Goal: Task Accomplishment & Management: Manage account settings

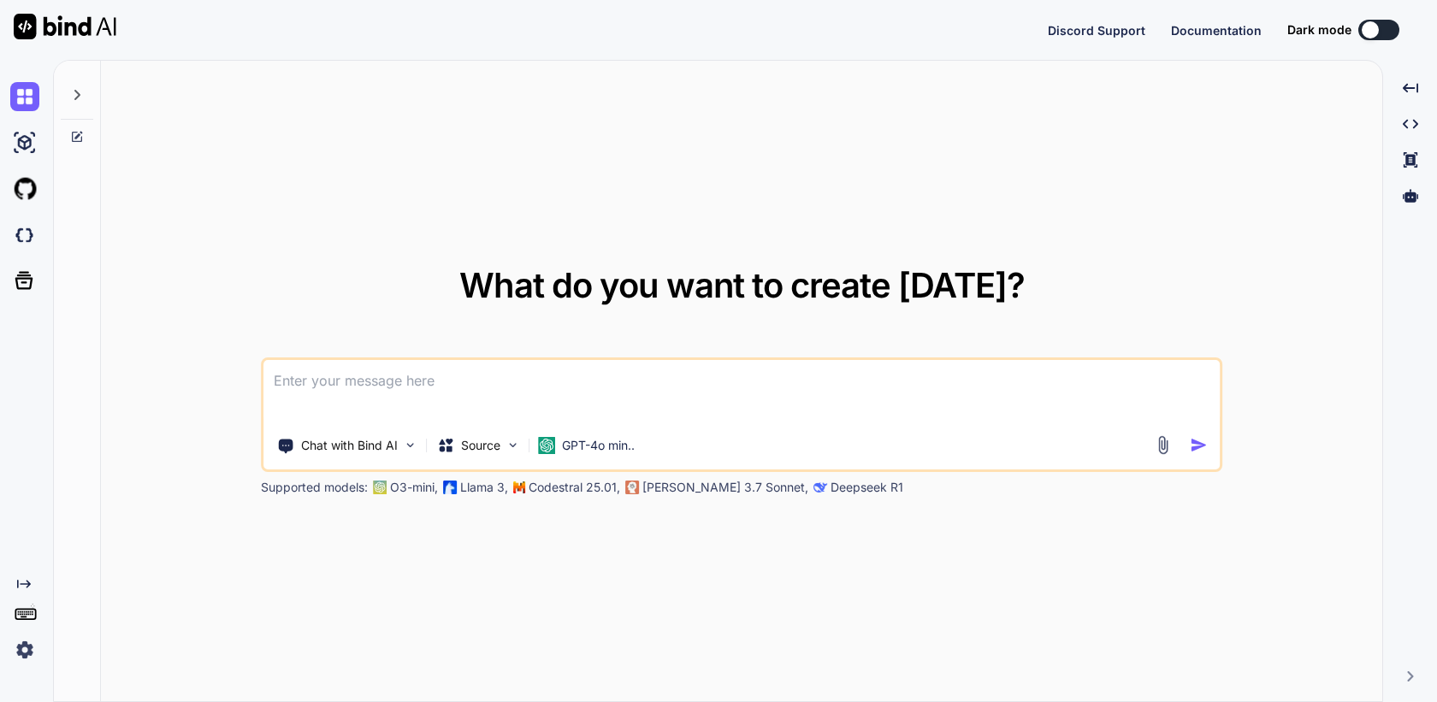
type textarea "x"
click at [20, 655] on img at bounding box center [24, 649] width 29 height 29
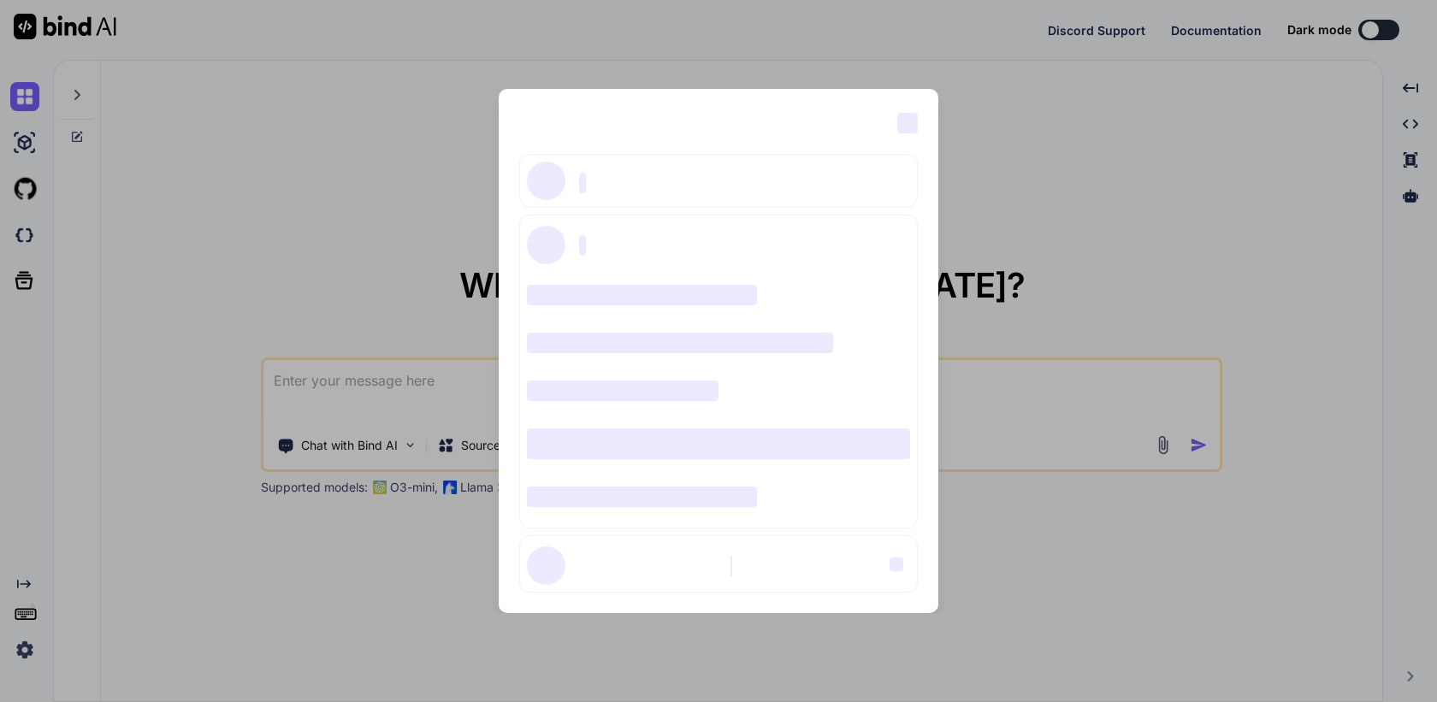
click at [1115, 229] on div "‌ ‌ ‌ ‌ ‌ ‌ ‌ ‌ ‌ ‌ ‌ ‌ ‌ ‌ ‌" at bounding box center [718, 351] width 1437 height 702
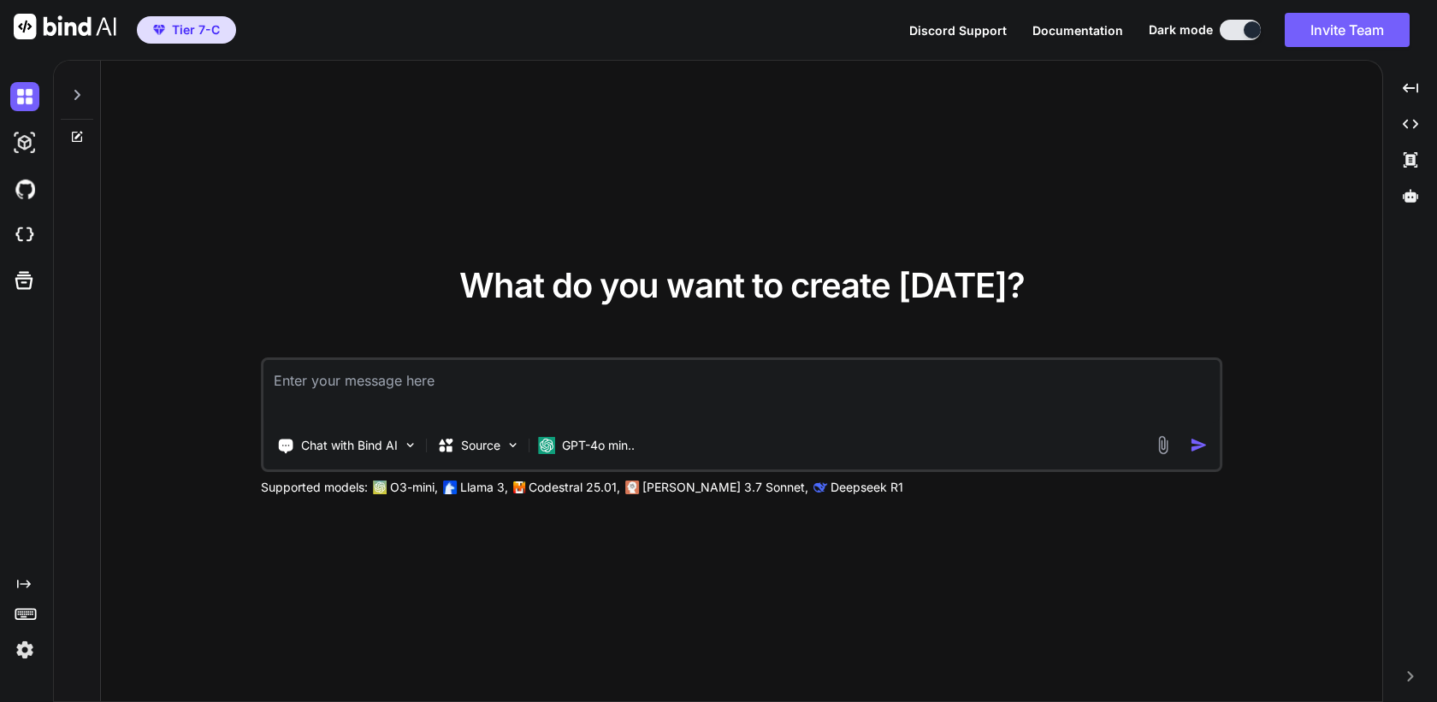
click at [21, 641] on img at bounding box center [24, 649] width 29 height 29
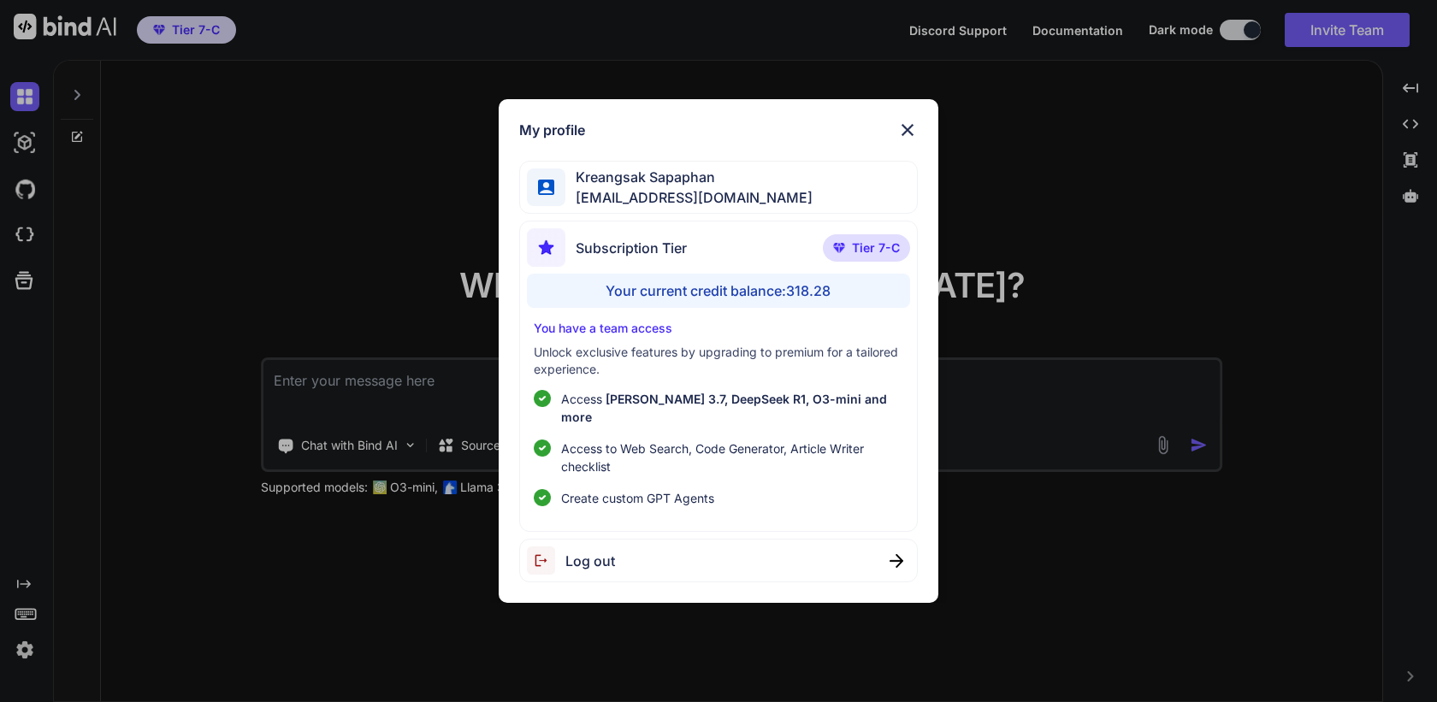
click at [224, 447] on div "My profile Kreangsak Sapaphan inseiong@gmail.com Subscription Tier Tier 7-C You…" at bounding box center [718, 351] width 1437 height 702
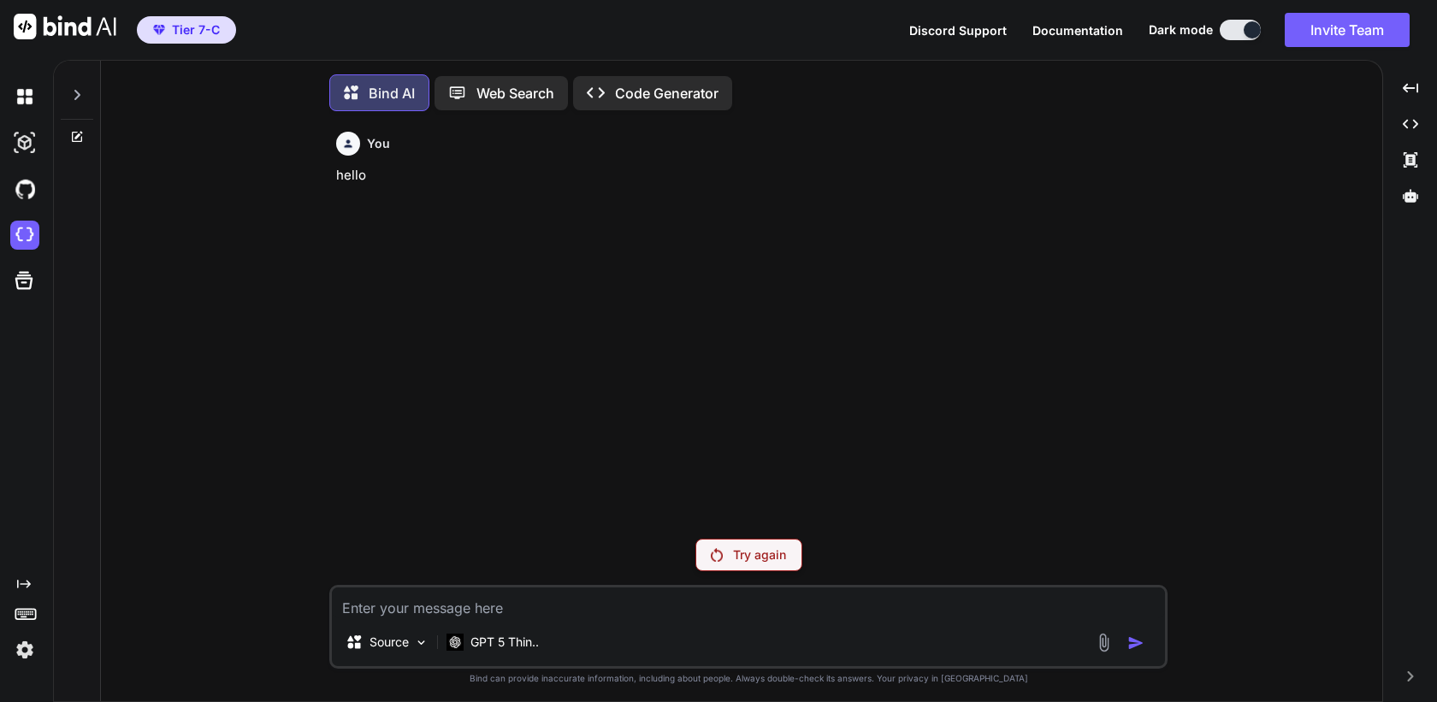
scroll to position [9, 0]
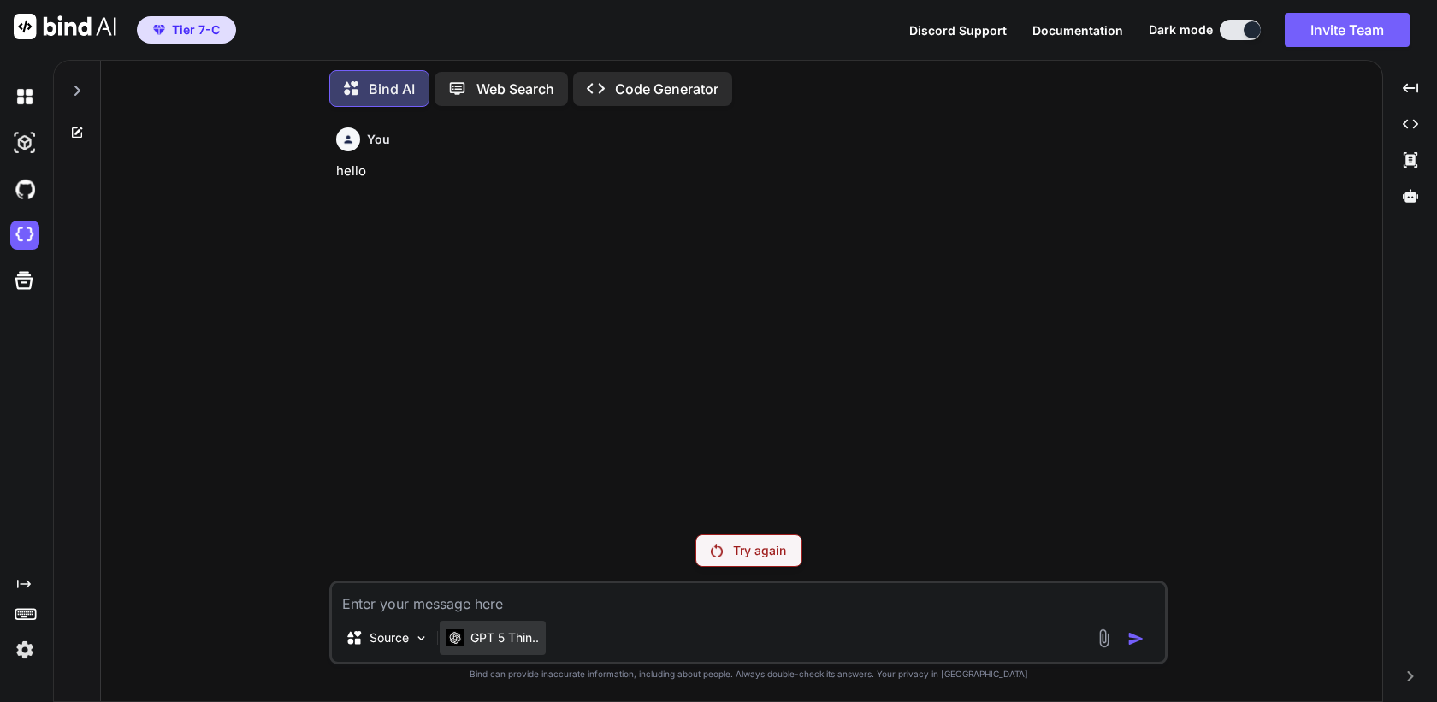
click at [495, 629] on p "GPT 5 Thin.." at bounding box center [504, 637] width 68 height 17
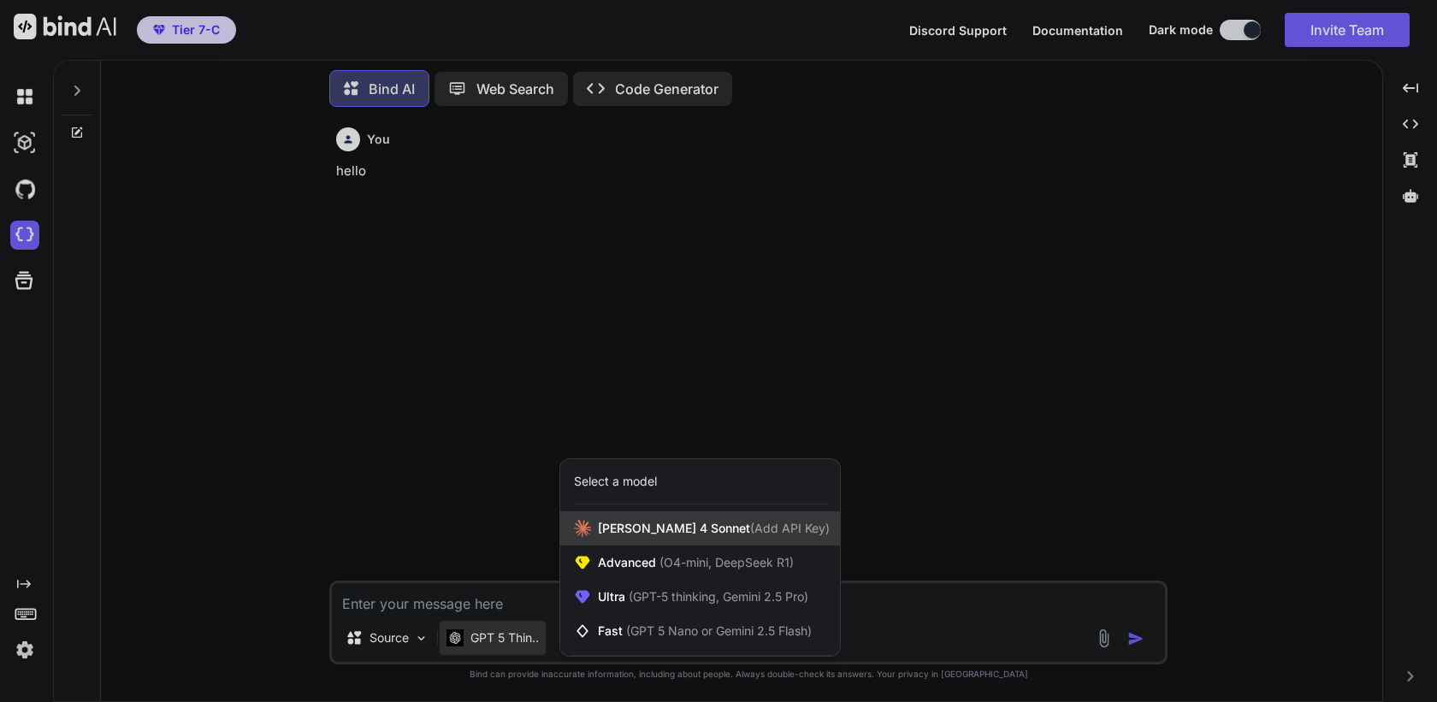
click at [616, 538] on div "Claude 4 Sonnet (Add API Key)" at bounding box center [700, 528] width 280 height 34
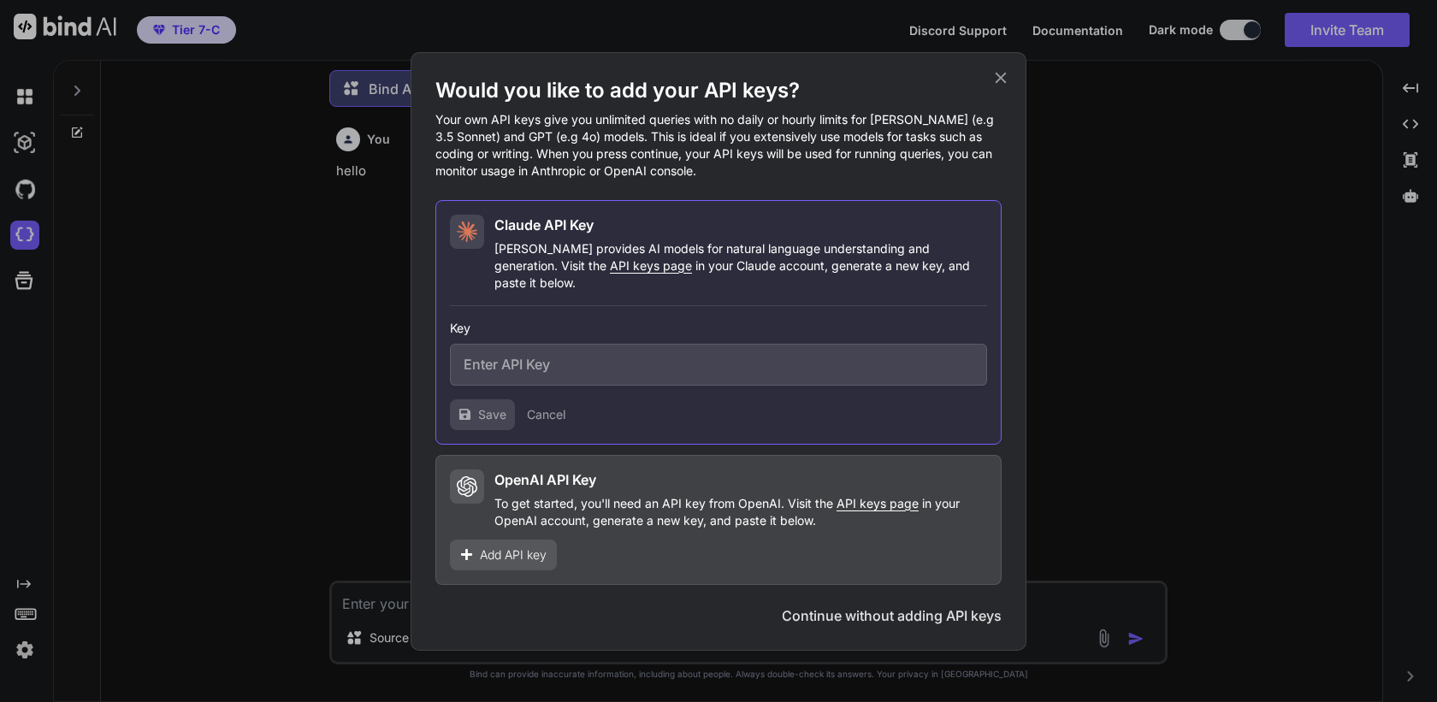
click at [1007, 87] on icon at bounding box center [1000, 77] width 19 height 19
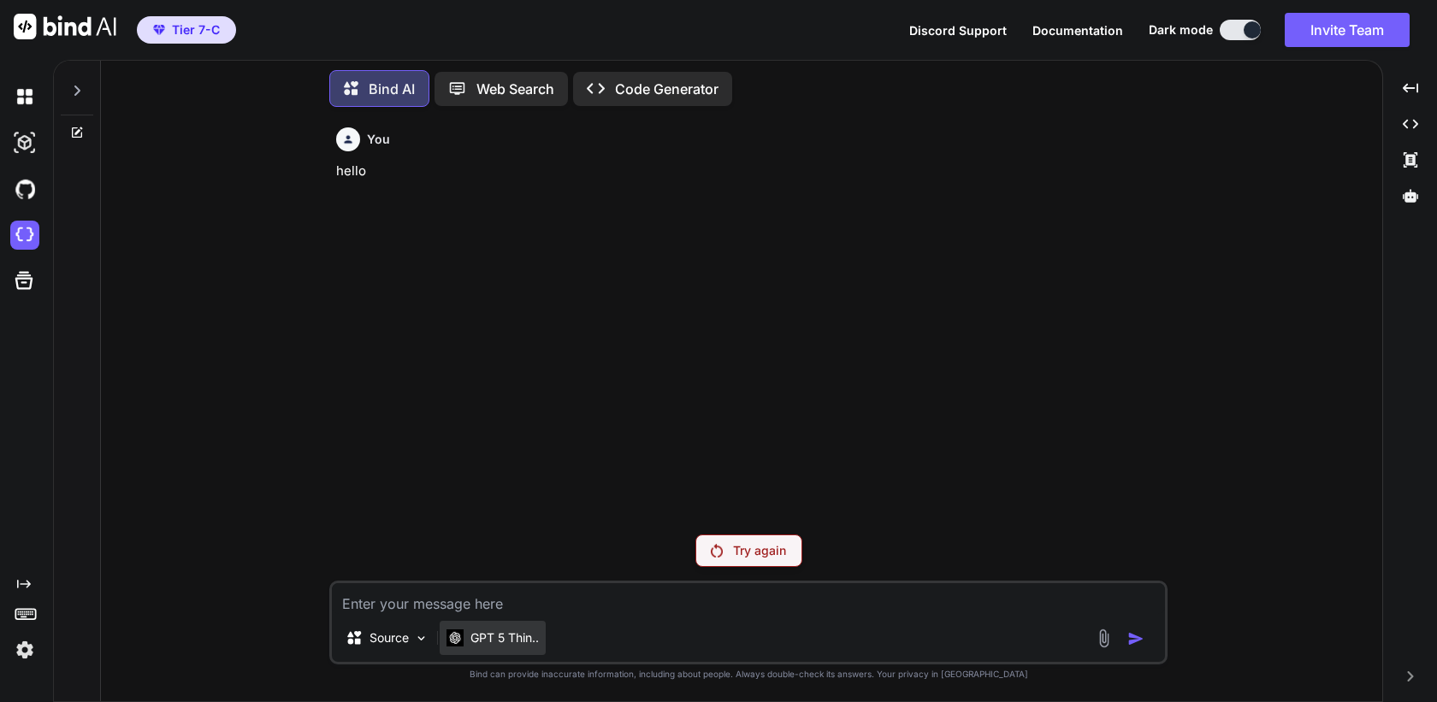
click at [481, 644] on p "GPT 5 Thin.." at bounding box center [504, 637] width 68 height 17
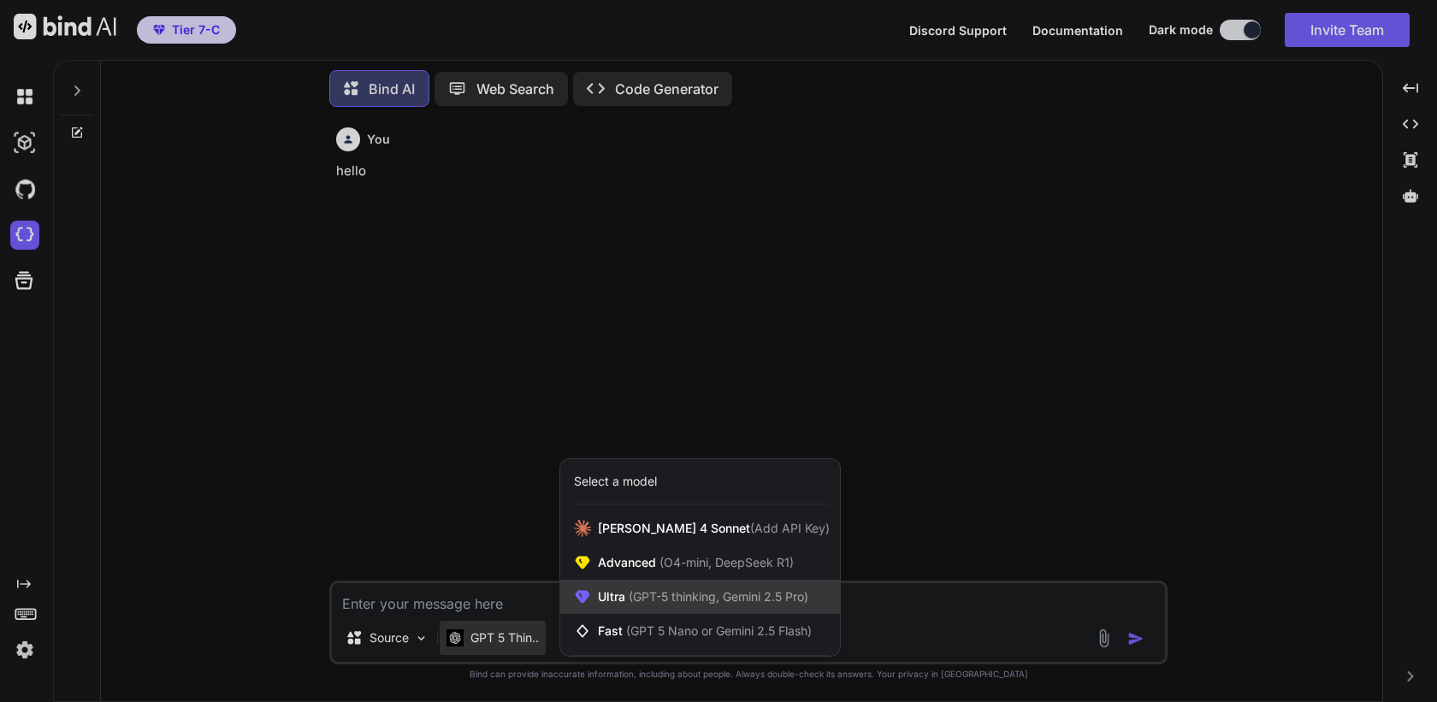
click at [635, 594] on span "(GPT-5 thinking, Gemini 2.5 Pro)" at bounding box center [716, 596] width 183 height 15
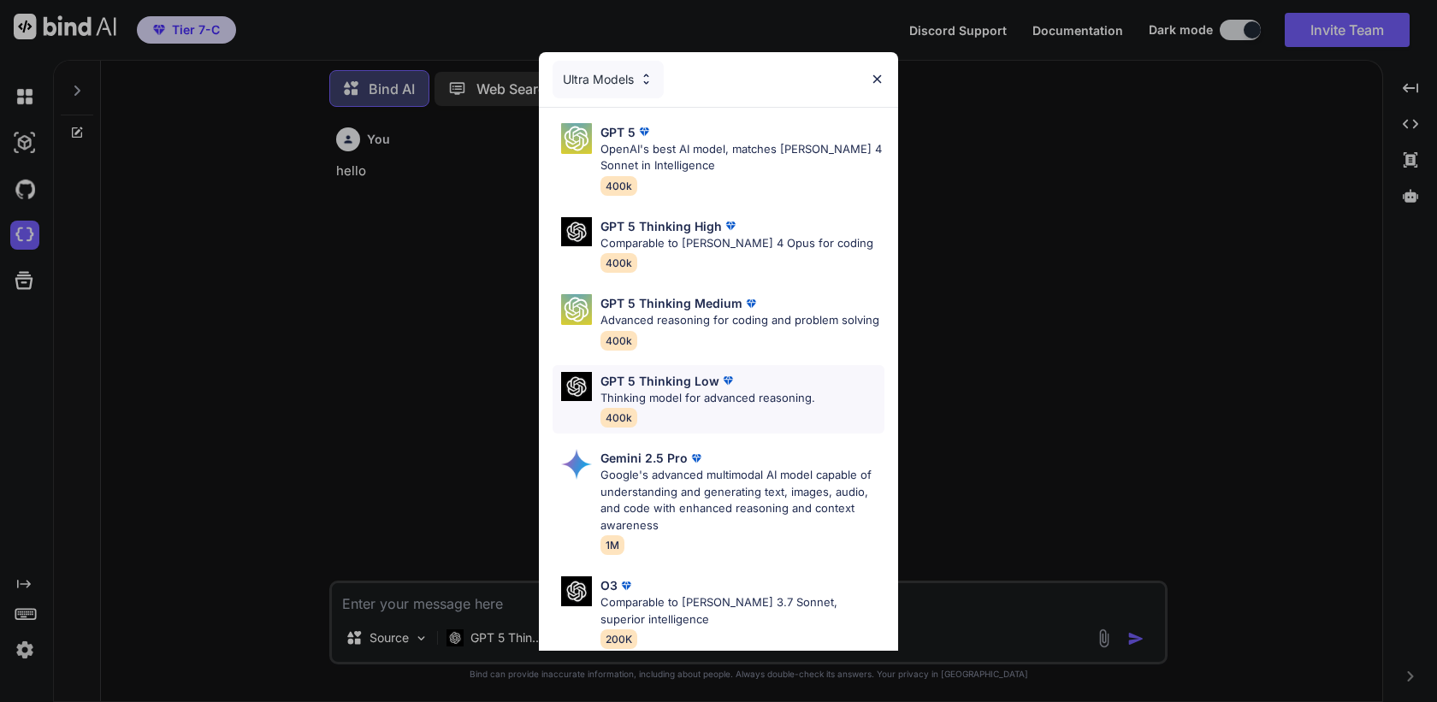
click at [709, 394] on p "Thinking model for advanced reasoning." at bounding box center [707, 398] width 215 height 17
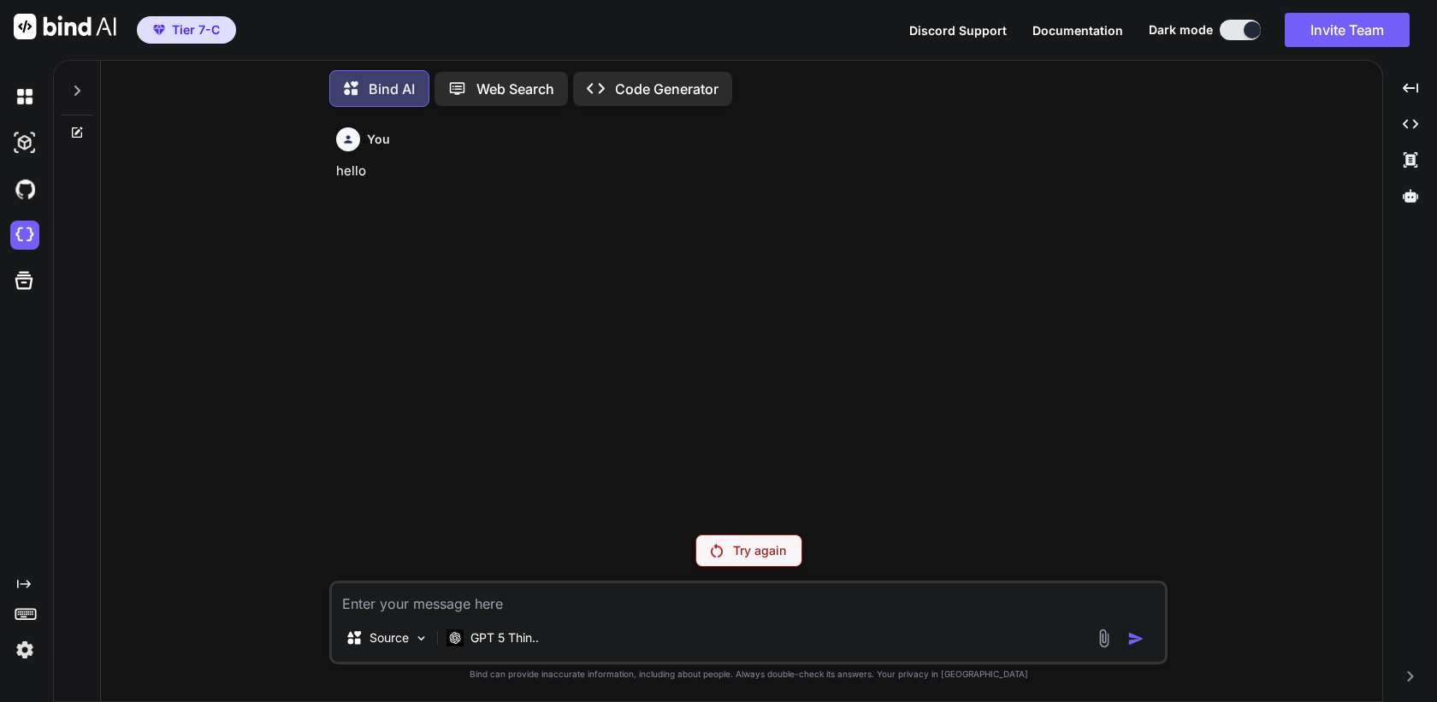
click at [736, 547] on p "Try again" at bounding box center [759, 550] width 53 height 17
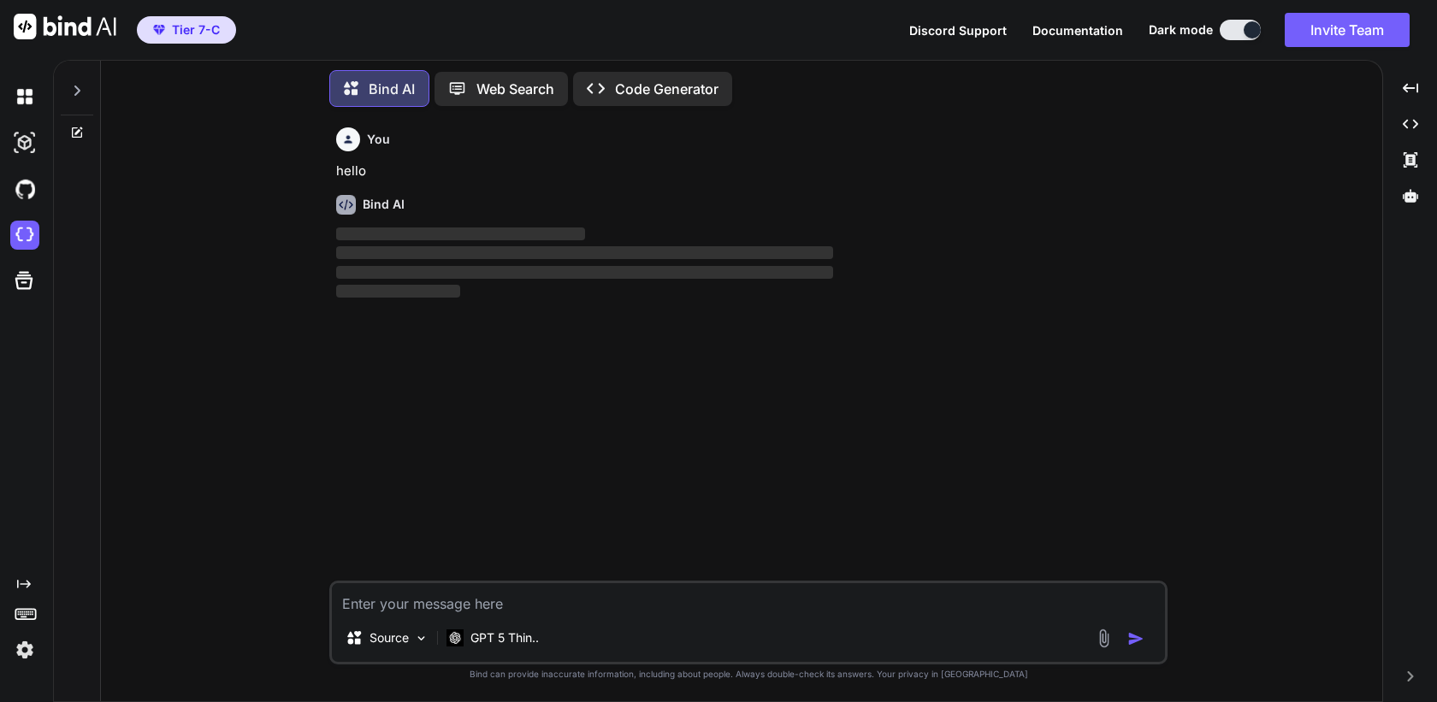
type textarea "x"
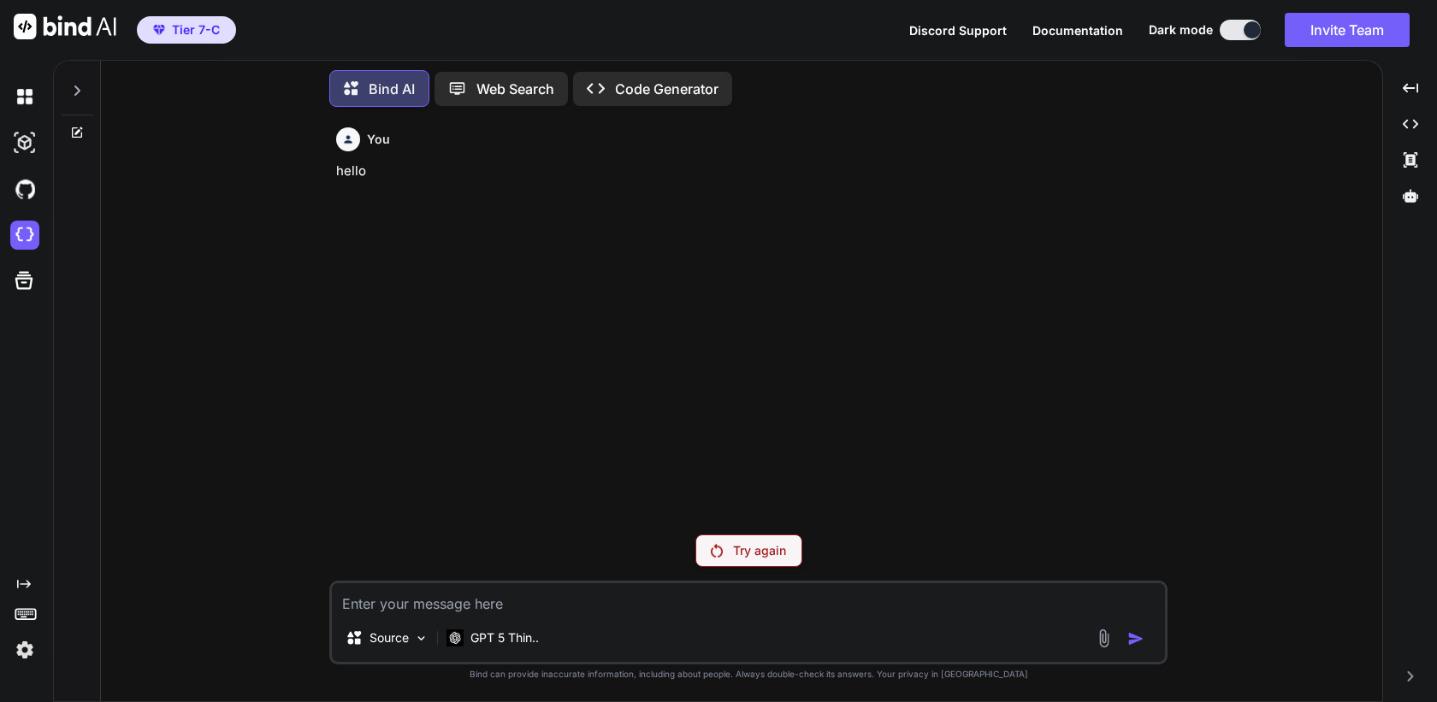
click at [23, 650] on img at bounding box center [24, 649] width 29 height 29
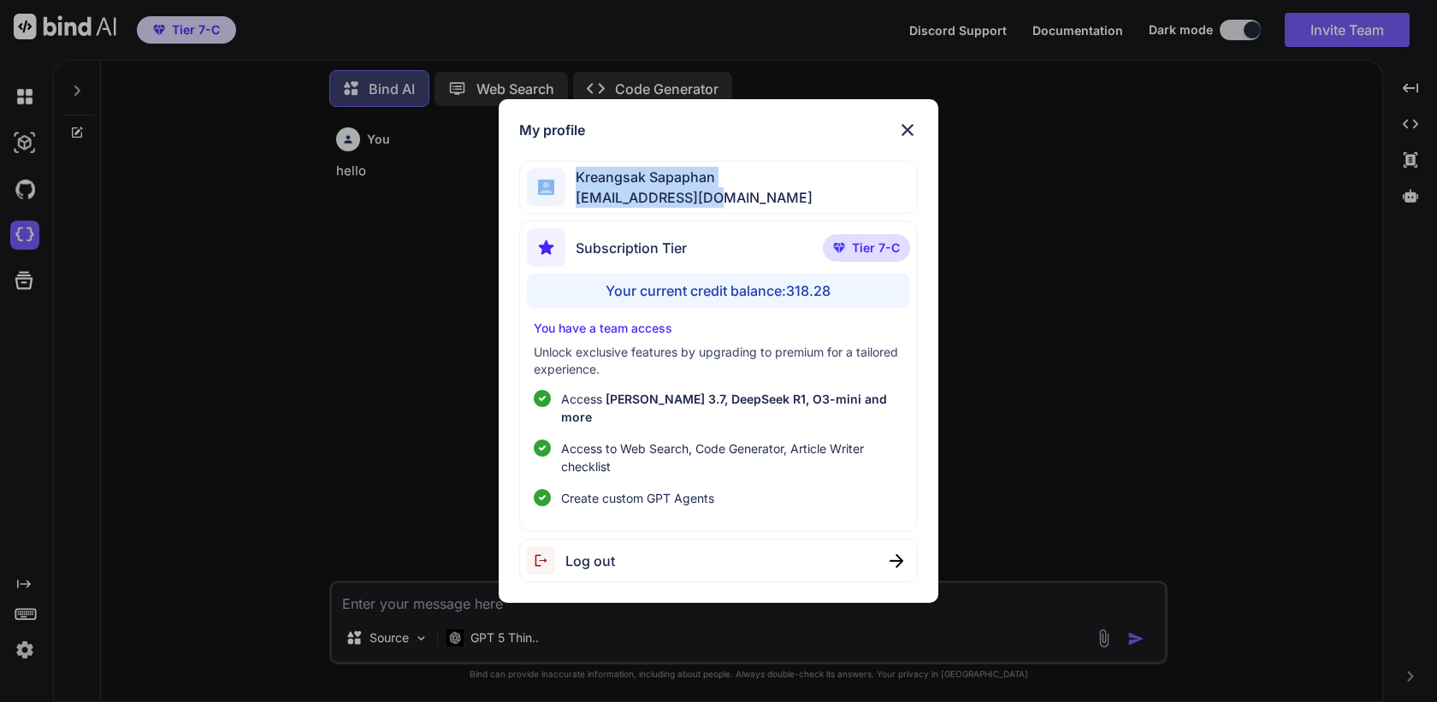
drag, startPoint x: 724, startPoint y: 205, endPoint x: 564, endPoint y: 207, distance: 159.1
click at [564, 207] on div "Kreangsak Sapaphan inseiong@gmail.com" at bounding box center [718, 188] width 398 height 54
click at [688, 208] on span "inseiong@gmail.com" at bounding box center [688, 197] width 247 height 21
drag, startPoint x: 730, startPoint y: 212, endPoint x: 576, endPoint y: 210, distance: 153.9
click at [576, 210] on div "Kreangsak Sapaphan inseiong@gmail.com" at bounding box center [718, 188] width 398 height 54
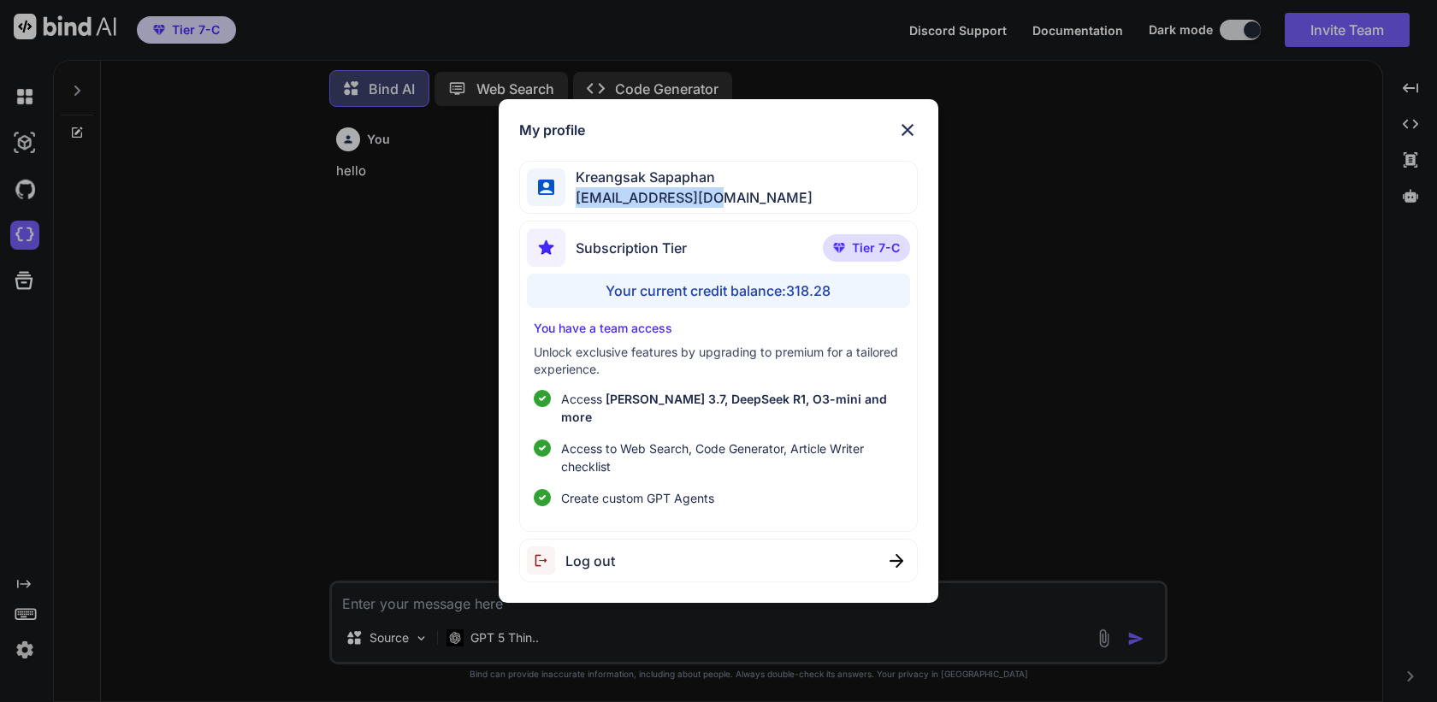
copy span "inseiong@gmail.com"
click at [1033, 271] on div "My profile Kreangsak Sapaphan inseiong@gmail.com Subscription Tier Tier 7-C You…" at bounding box center [718, 351] width 1437 height 702
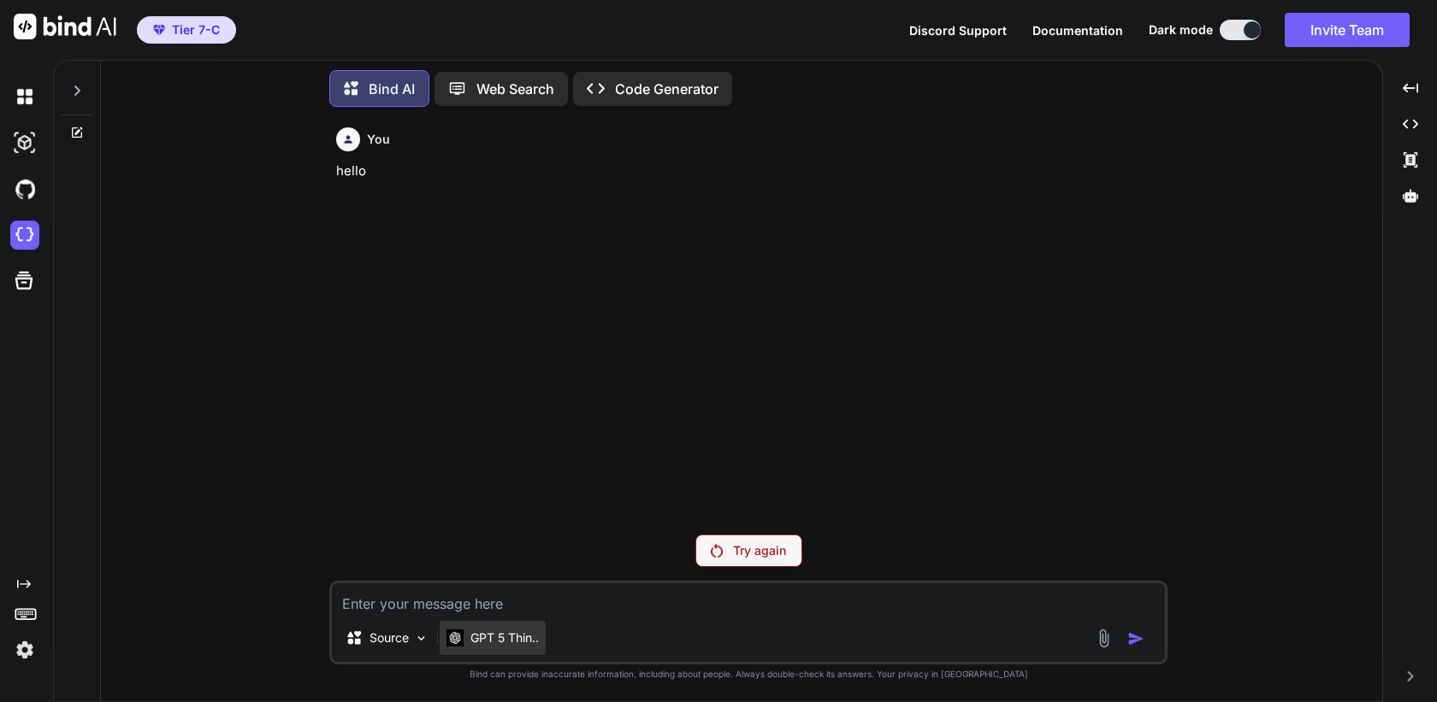
click at [491, 635] on p "GPT 5 Thin.." at bounding box center [504, 637] width 68 height 17
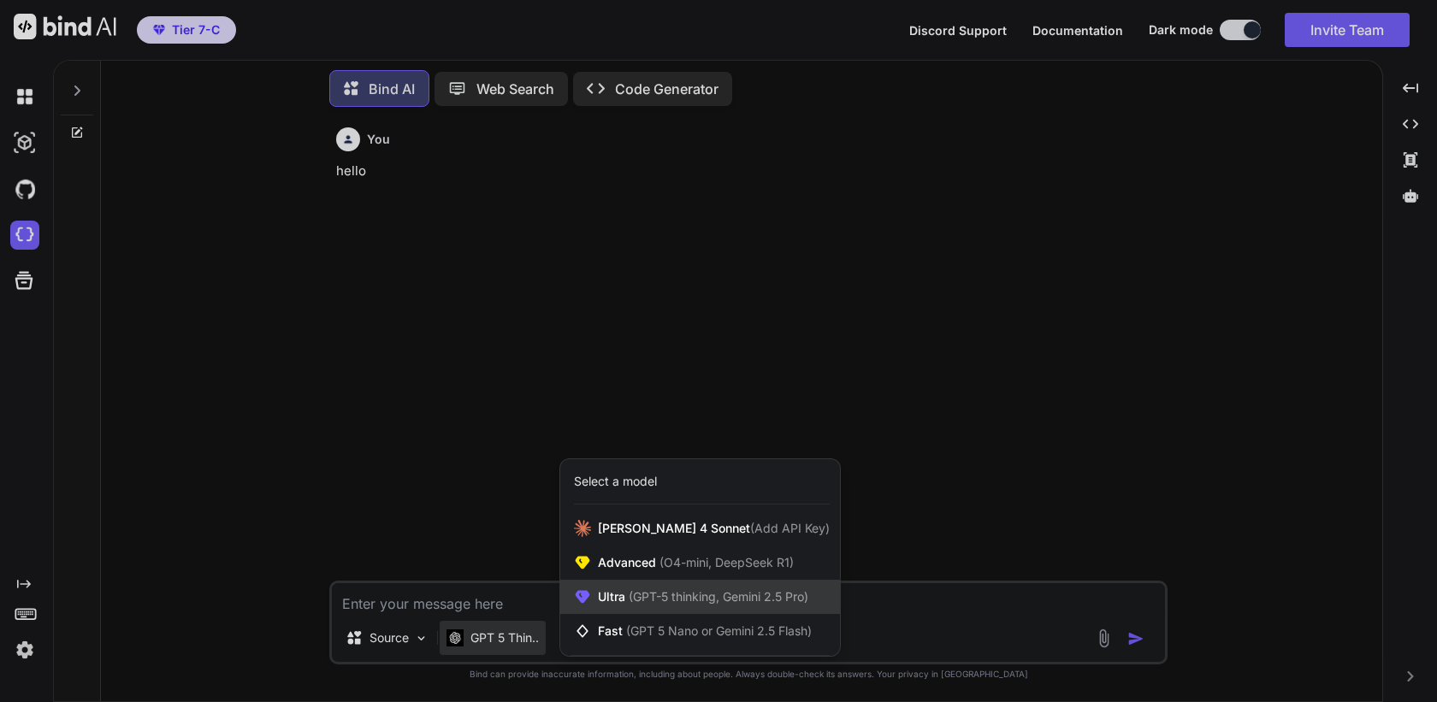
click at [640, 596] on span "(GPT-5 thinking, Gemini 2.5 Pro)" at bounding box center [716, 596] width 183 height 15
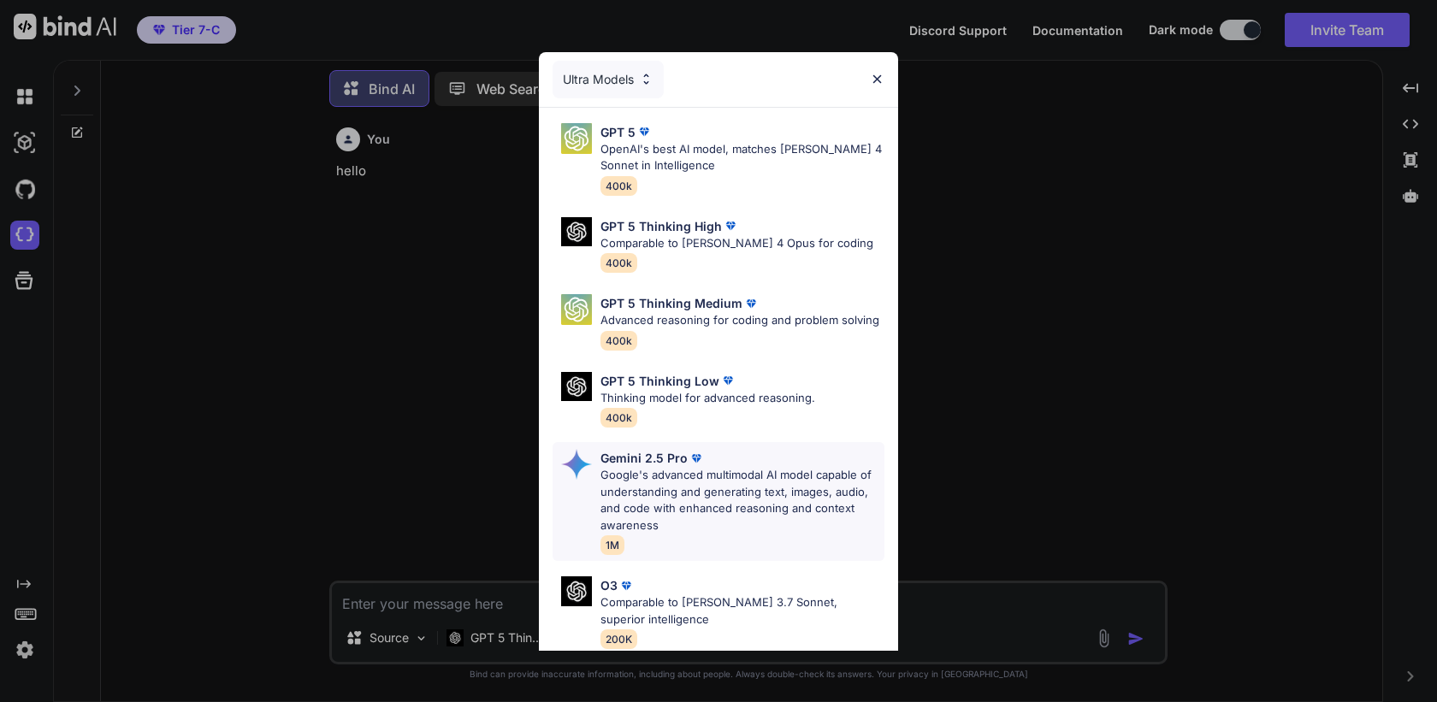
click at [680, 511] on p "Google's advanced multimodal AI model capable of understanding and generating t…" at bounding box center [742, 500] width 284 height 67
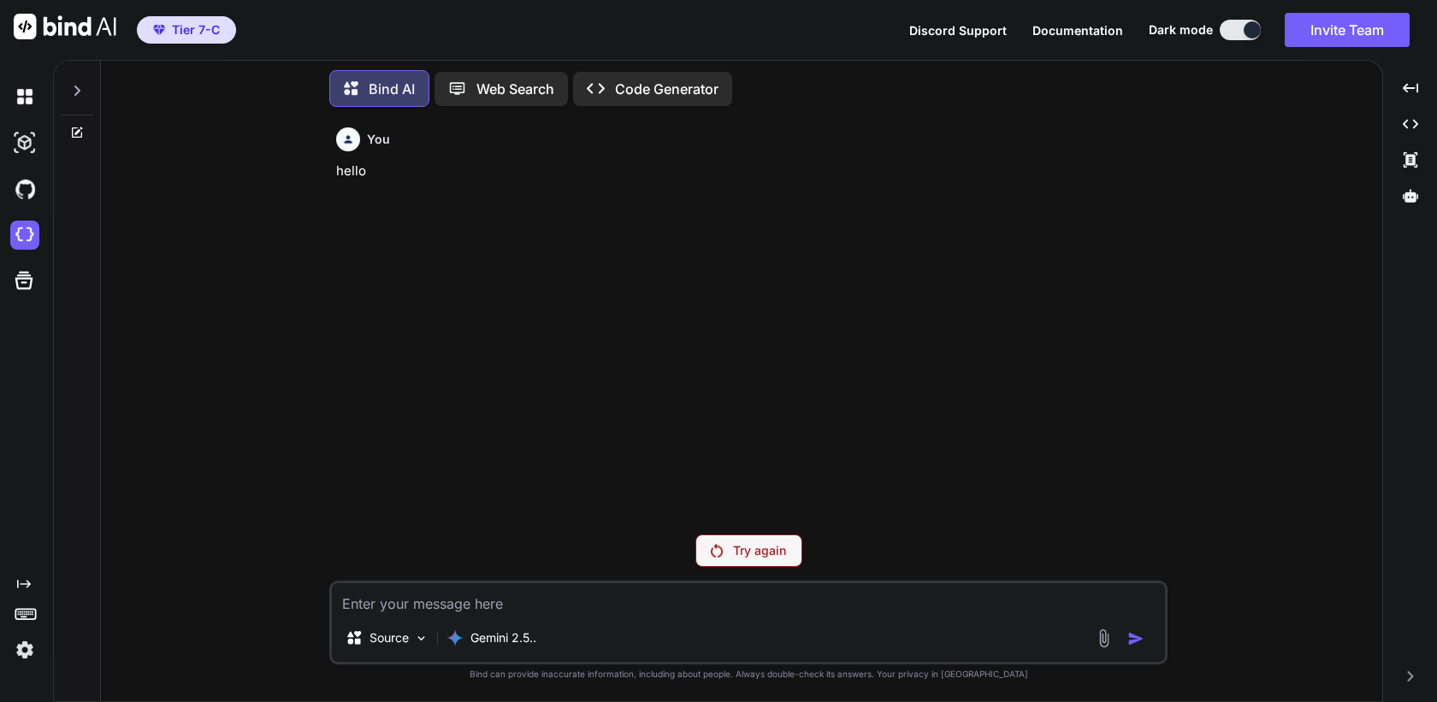
click at [579, 595] on textarea at bounding box center [748, 598] width 833 height 31
click at [731, 553] on div "Try again" at bounding box center [748, 551] width 107 height 32
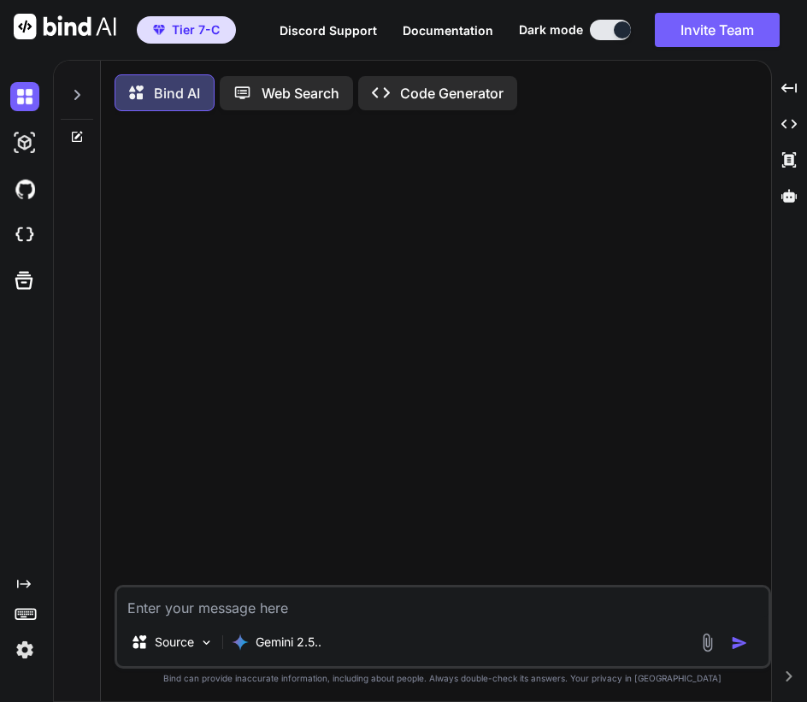
click at [381, 597] on textarea at bounding box center [443, 603] width 652 height 31
click at [74, 126] on div at bounding box center [77, 102] width 46 height 83
click at [77, 136] on icon at bounding box center [78, 135] width 8 height 8
type textarea "x"
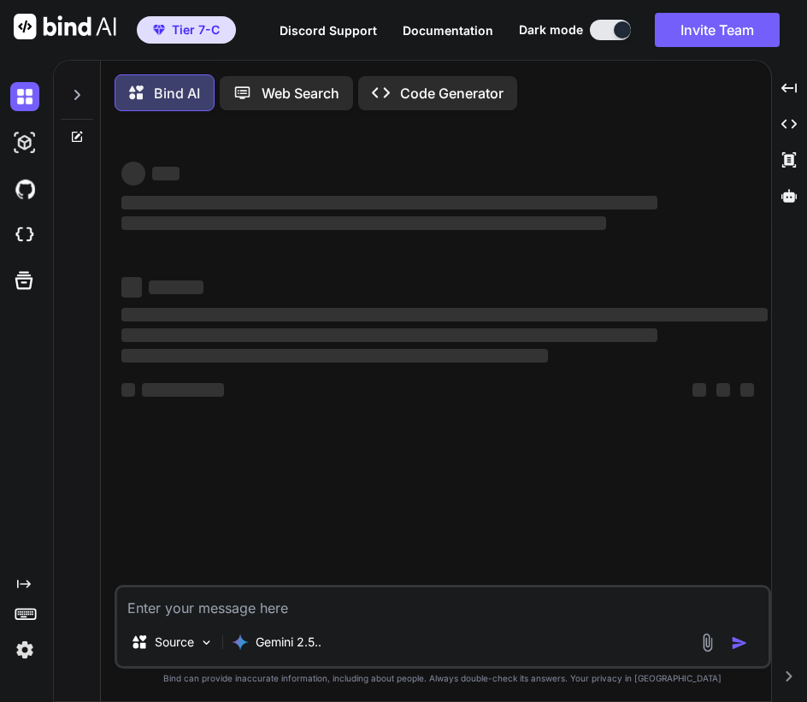
click at [32, 643] on img at bounding box center [24, 649] width 29 height 29
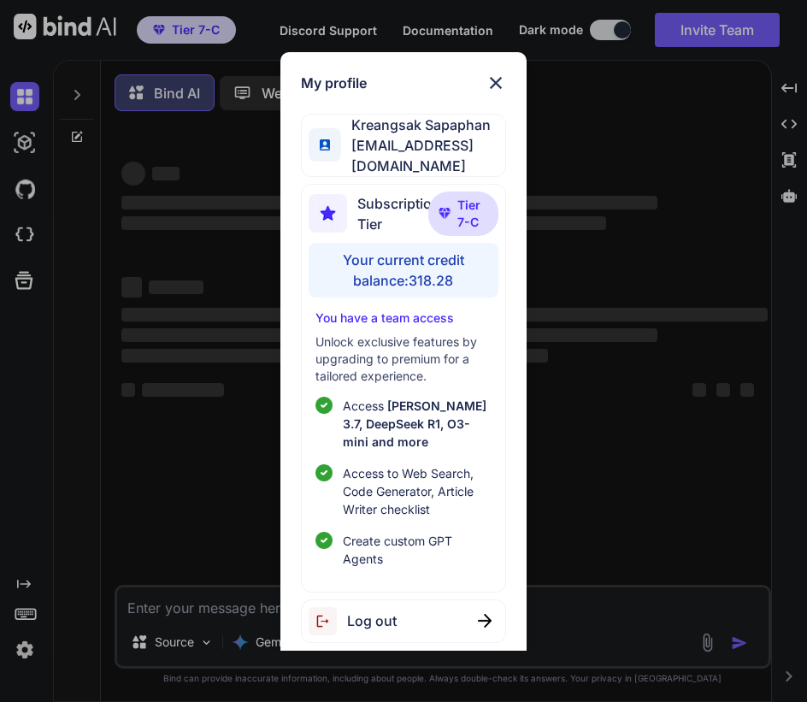
click at [402, 612] on div "Log out" at bounding box center [403, 622] width 205 height 44
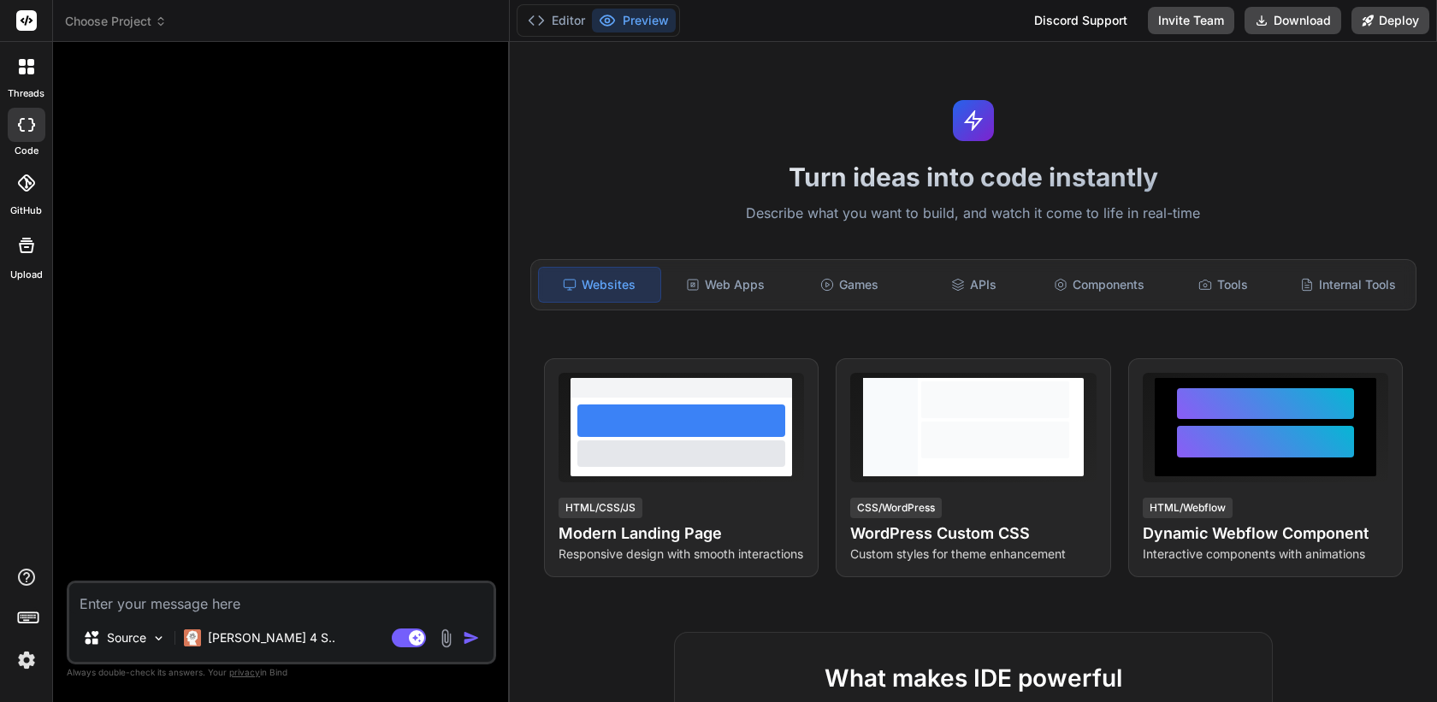
type textarea "x"
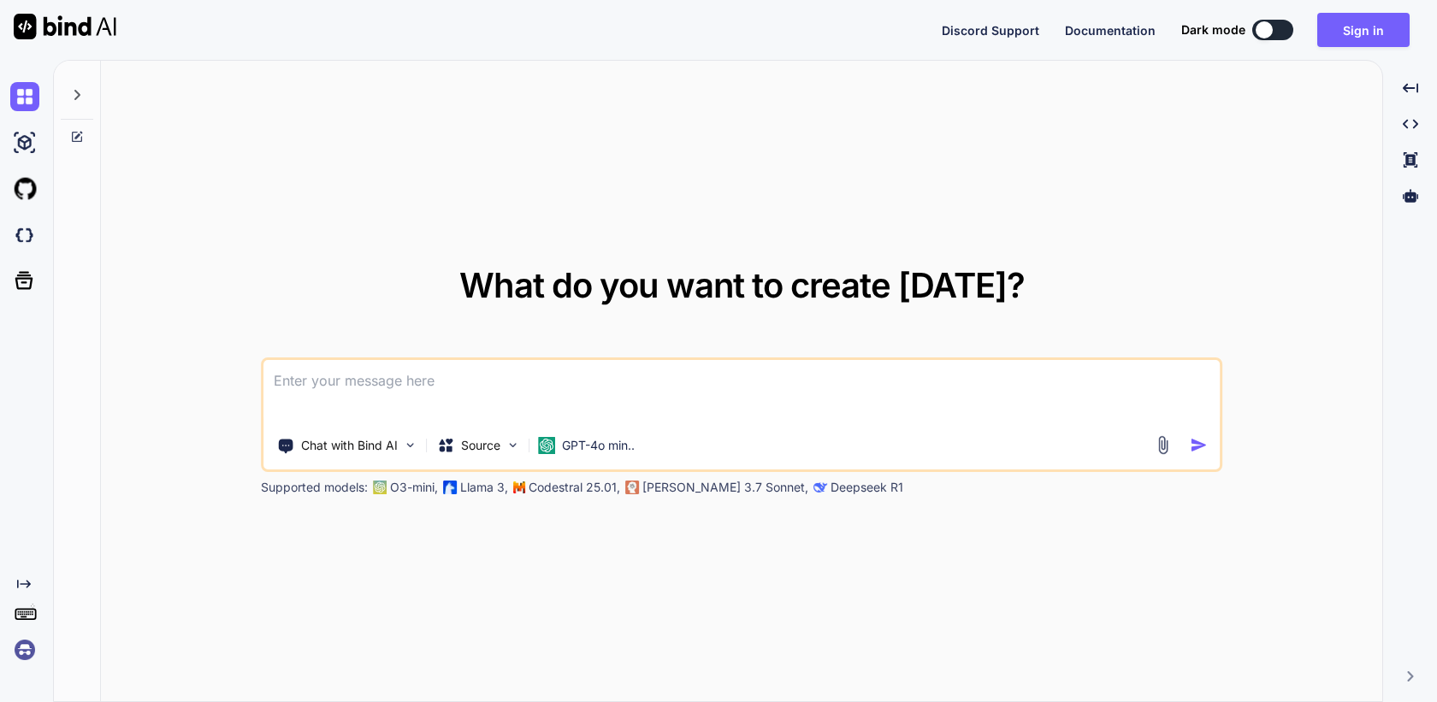
click at [17, 656] on img at bounding box center [24, 649] width 29 height 29
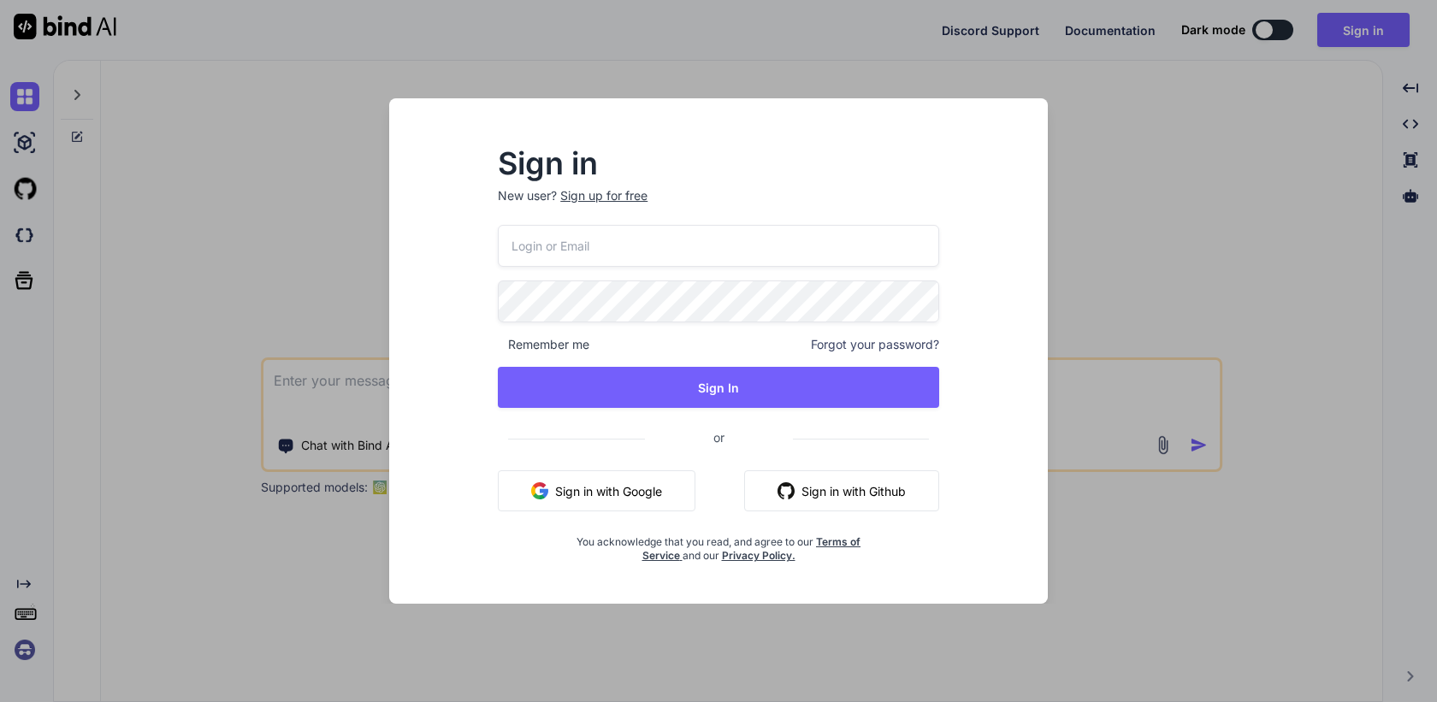
click at [584, 250] on input "email" at bounding box center [718, 246] width 441 height 42
paste input "[EMAIL_ADDRESS][DOMAIN_NAME]"
type input "[EMAIL_ADDRESS][DOMAIN_NAME]"
click at [660, 414] on div "inseiong@gmail.com Remember me Forgot your password? Sign In or Sign in with Go…" at bounding box center [718, 394] width 441 height 338
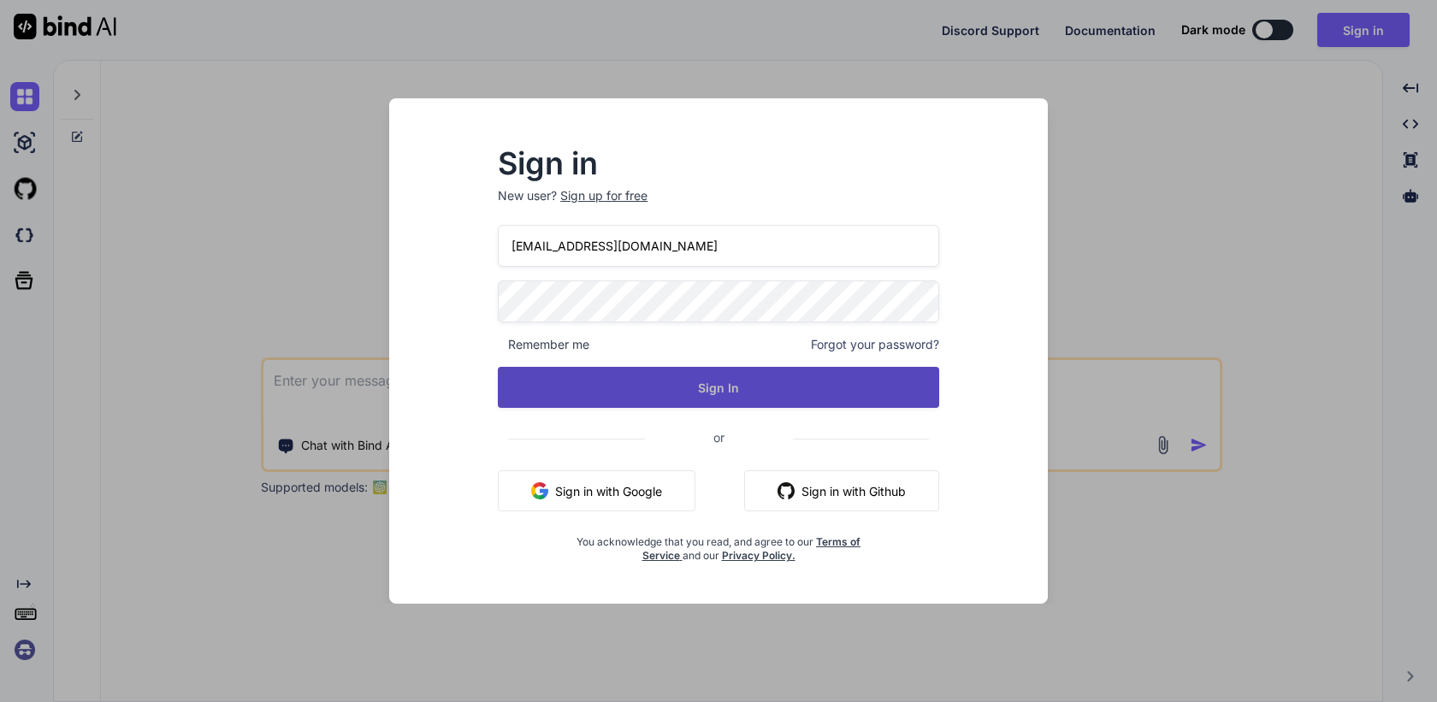
click at [688, 393] on button "Sign In" at bounding box center [718, 387] width 441 height 41
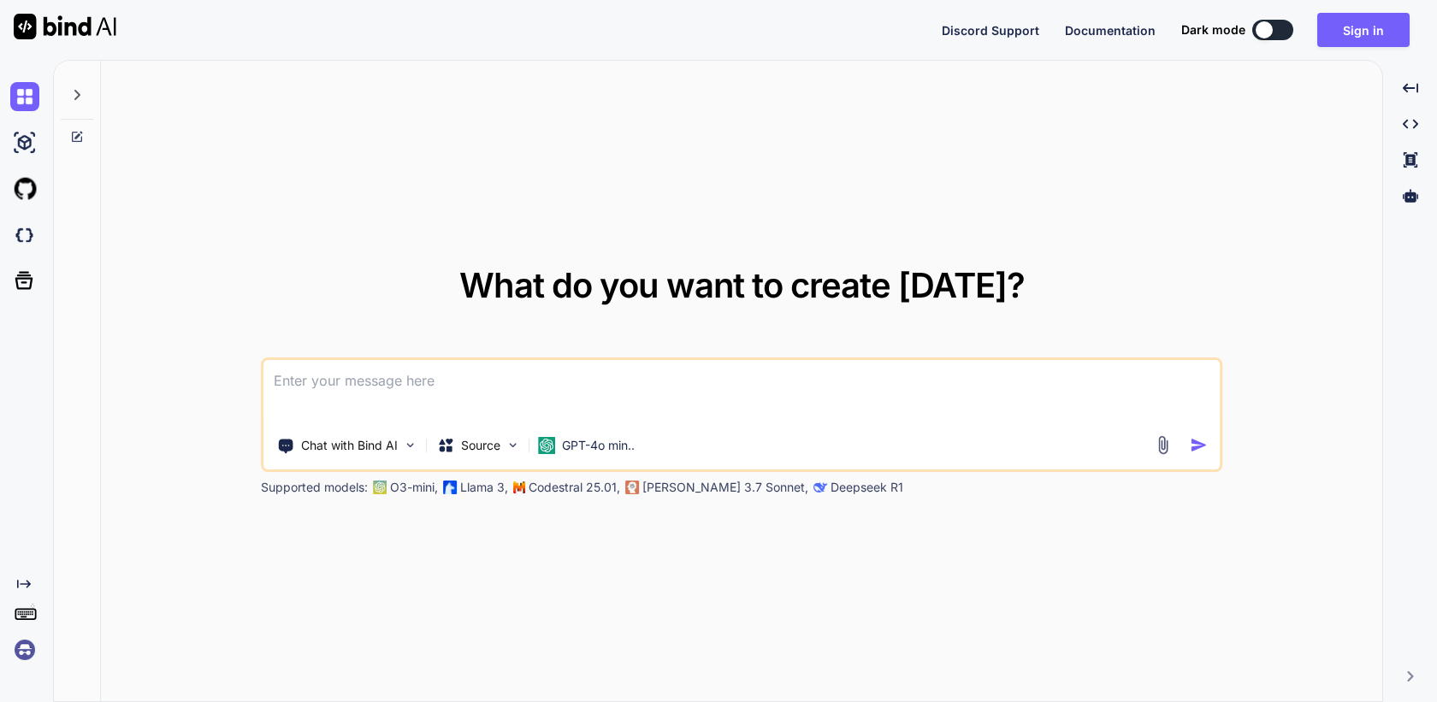
click at [14, 650] on img at bounding box center [24, 649] width 29 height 29
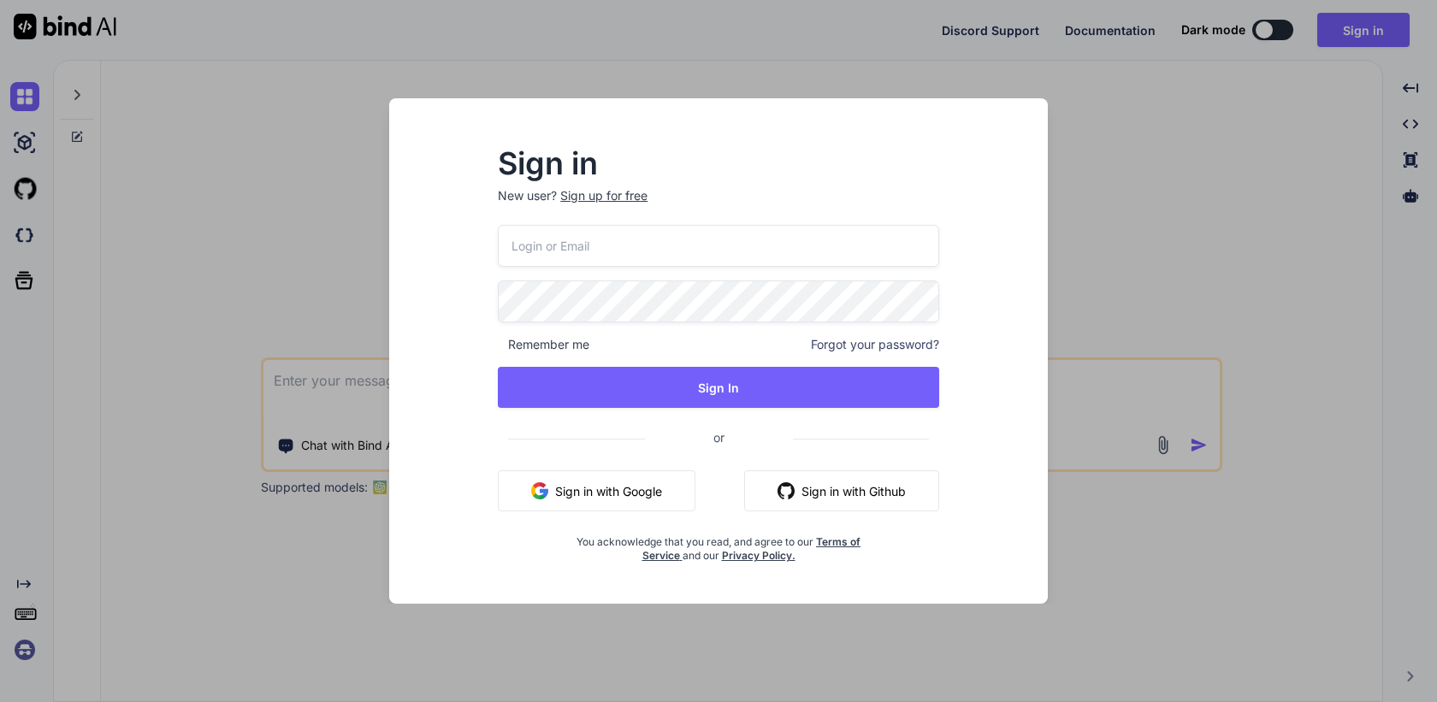
click at [575, 247] on input "email" at bounding box center [718, 246] width 441 height 42
paste input "Last day of the deal."
type input "Last day of the deal."
